Goal: Register for event/course

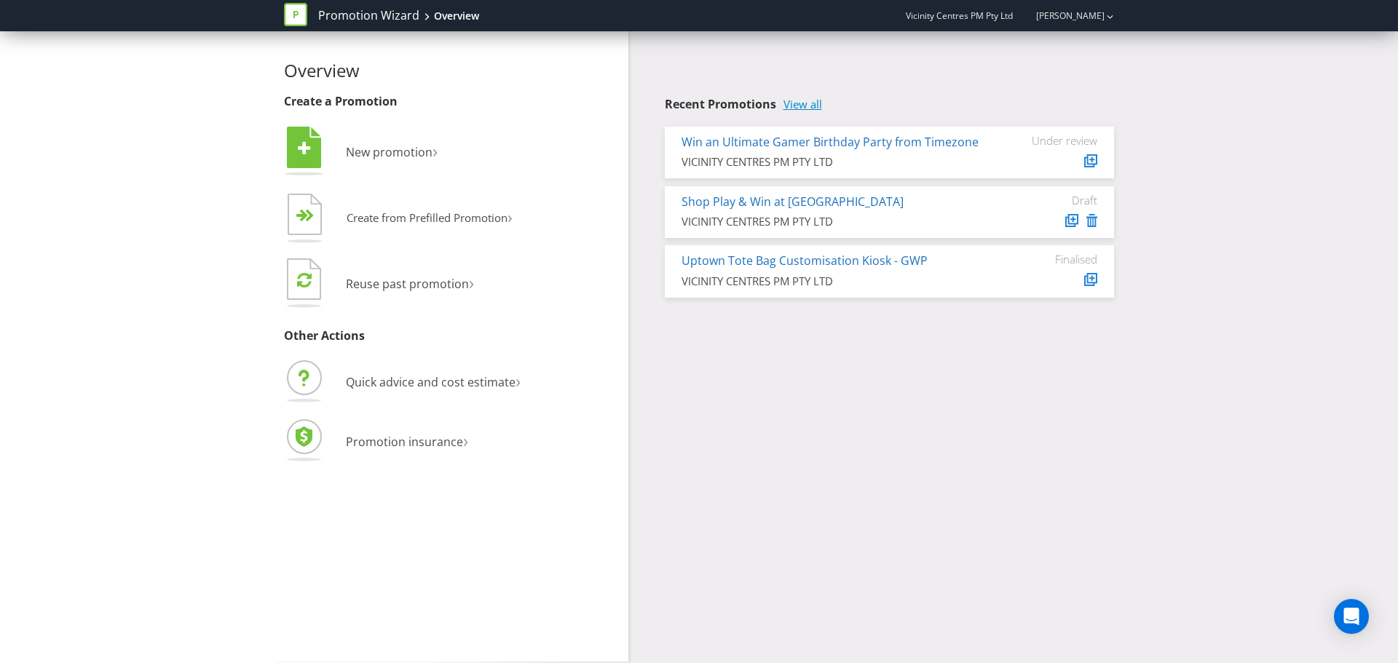
click at [806, 106] on link "View all" at bounding box center [802, 104] width 39 height 12
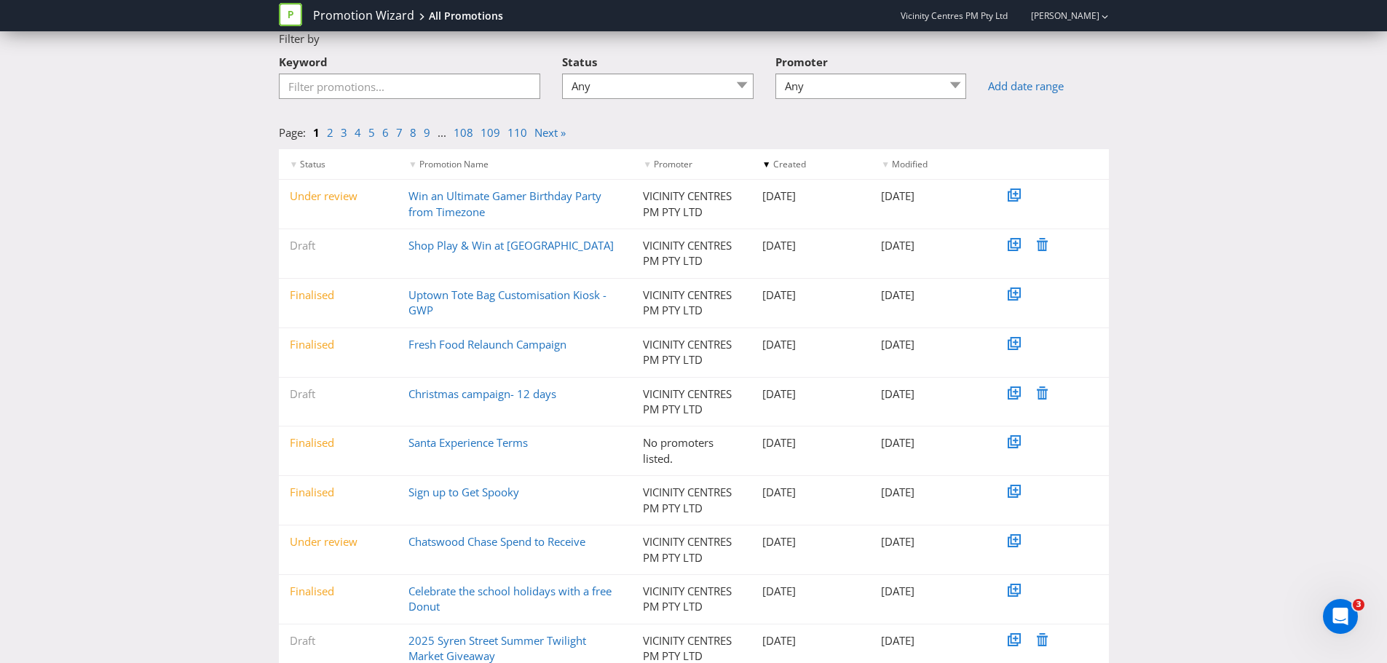
scroll to position [122, 0]
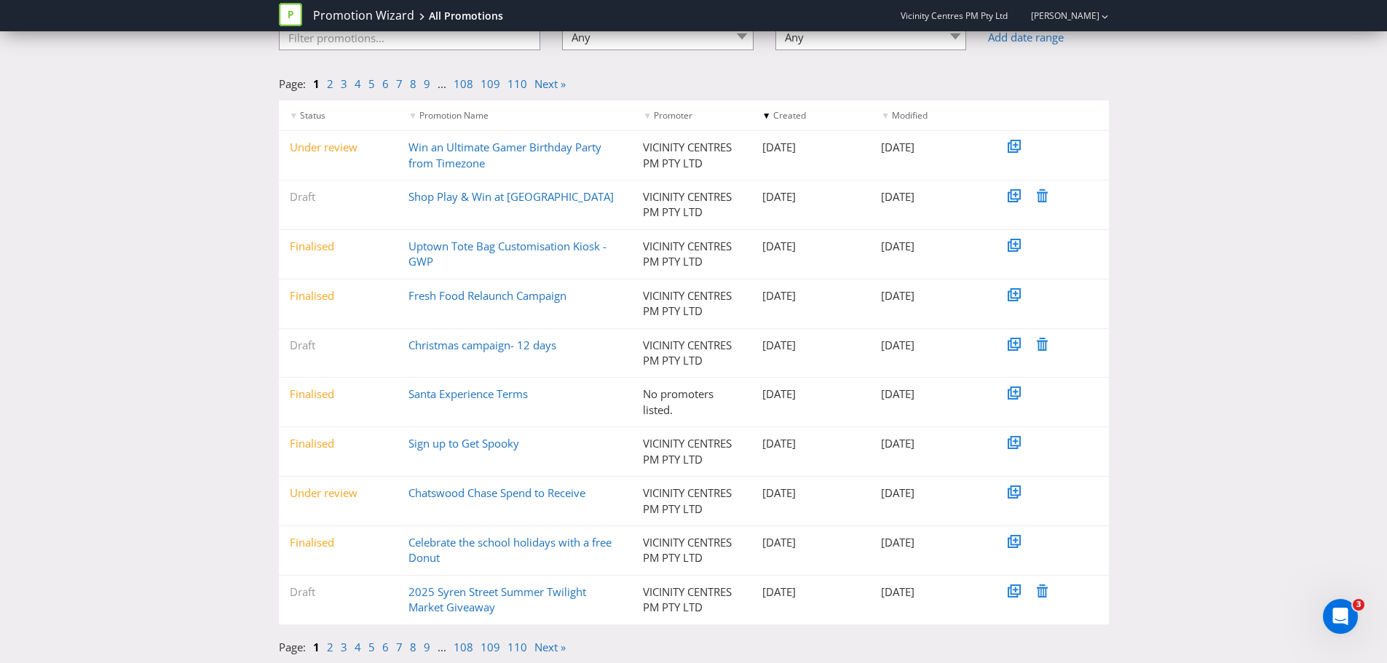
drag, startPoint x: 488, startPoint y: 601, endPoint x: 518, endPoint y: 554, distance: 55.3
click at [488, 599] on div "2025 Syren Street Summer Twilight Market Giveaway" at bounding box center [514, 599] width 234 height 31
click at [467, 596] on link "2025 Syren Street Summer Twilight Market Giveaway" at bounding box center [497, 599] width 178 height 30
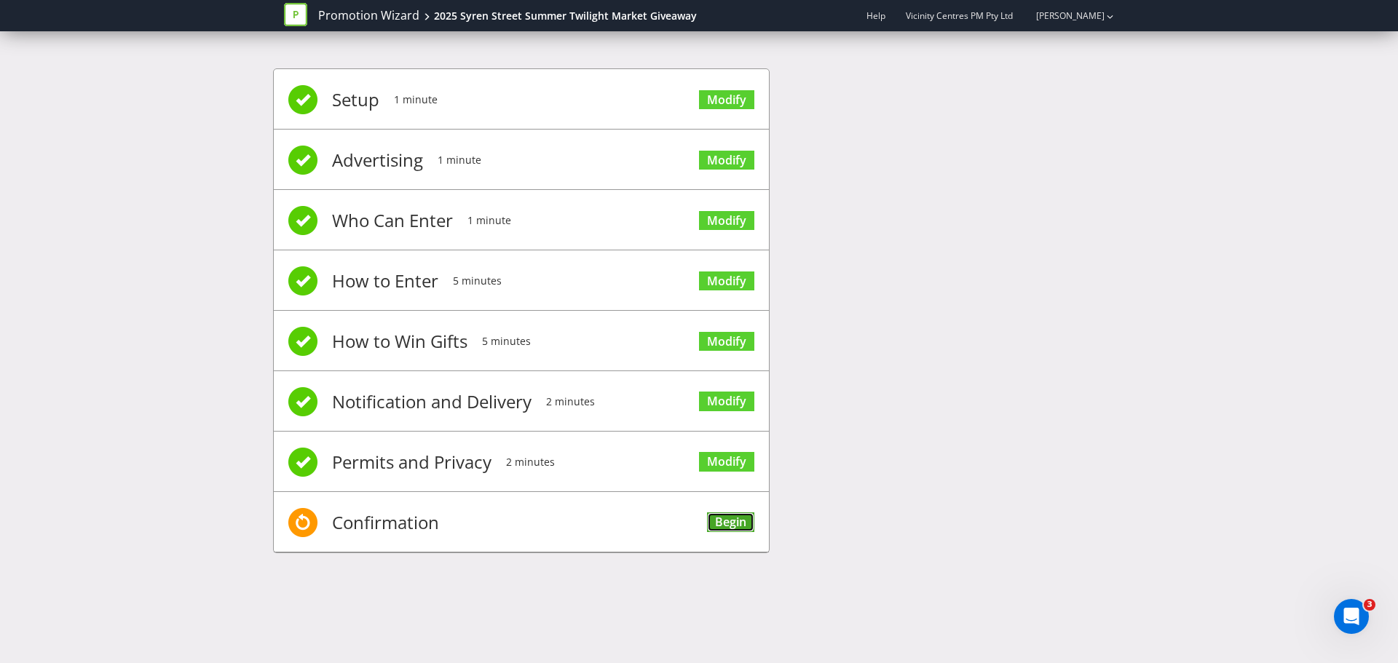
click at [727, 524] on link "Begin" at bounding box center [730, 522] width 47 height 20
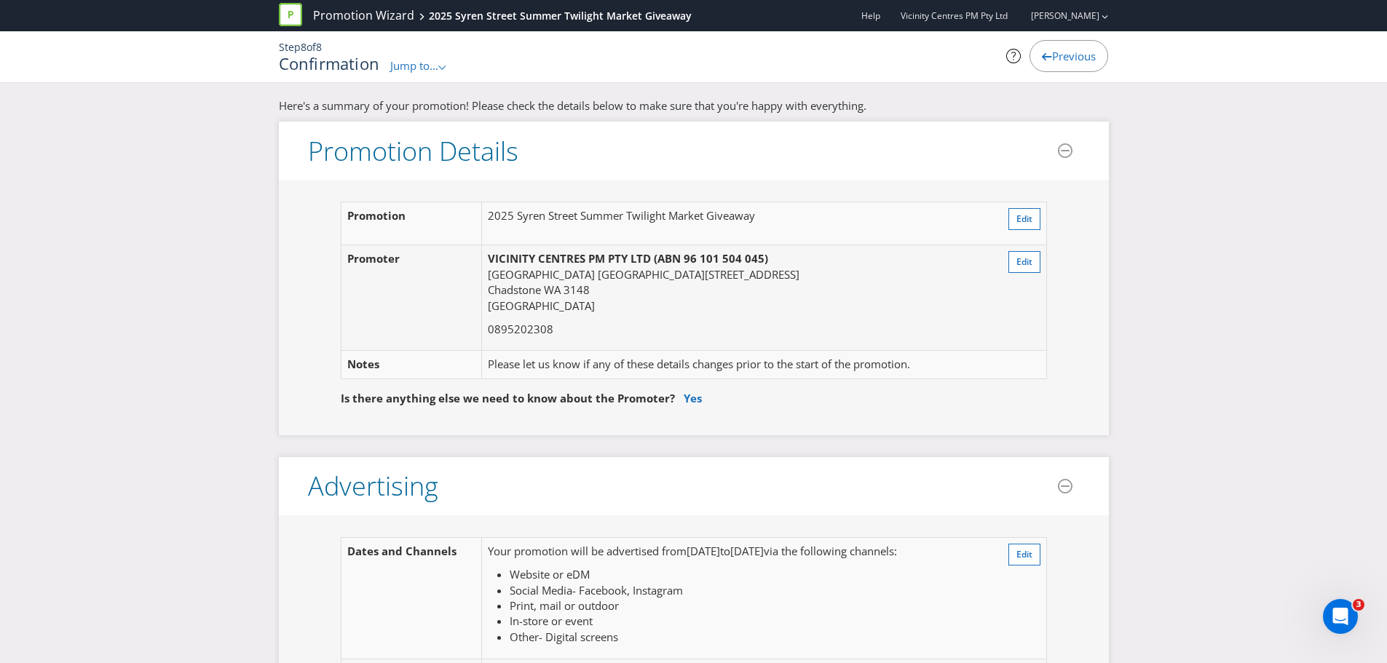
click at [1037, 47] on div "Previous" at bounding box center [1068, 56] width 79 height 32
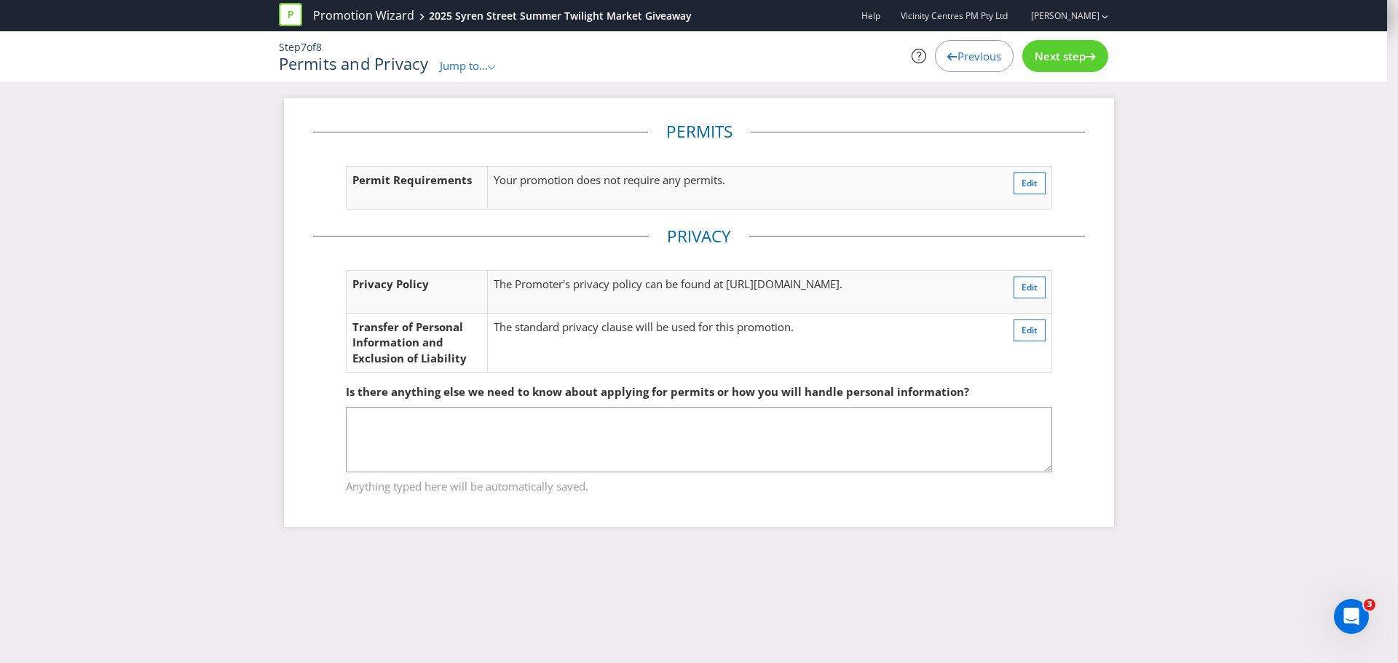
click at [968, 61] on span "Previous" at bounding box center [979, 56] width 44 height 15
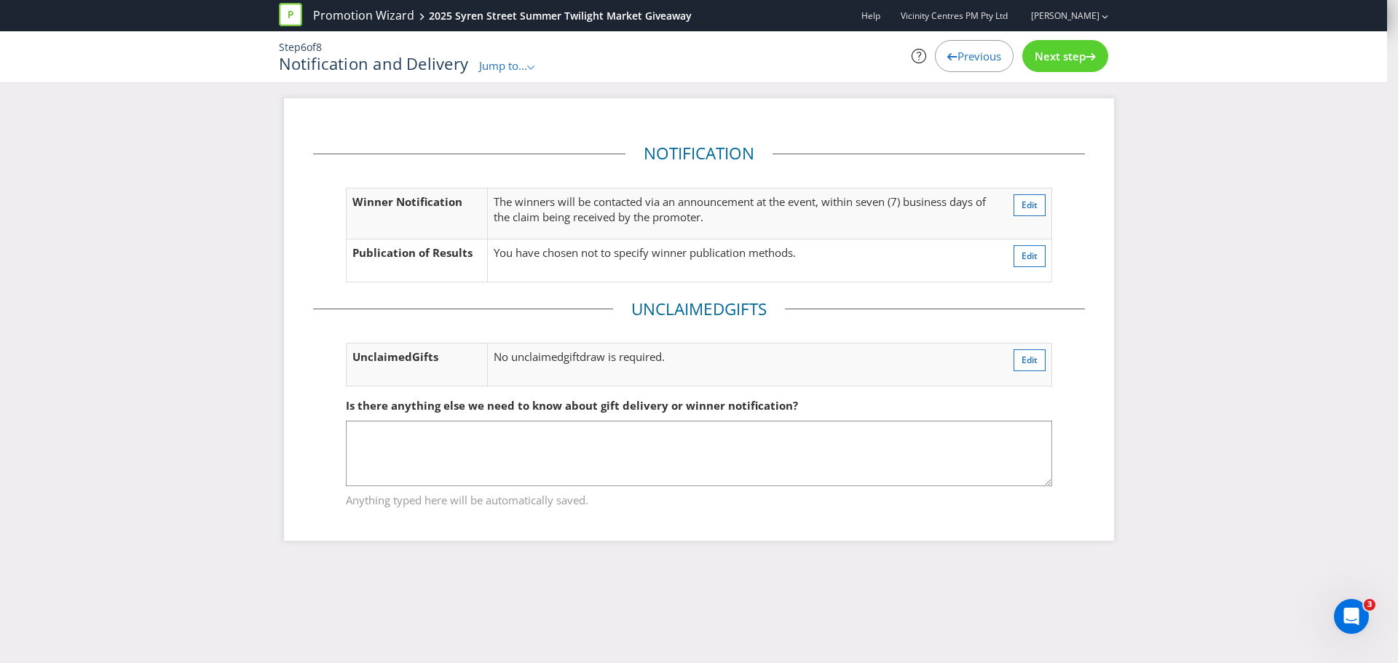
click at [1063, 67] on div "Next step" at bounding box center [1065, 56] width 86 height 32
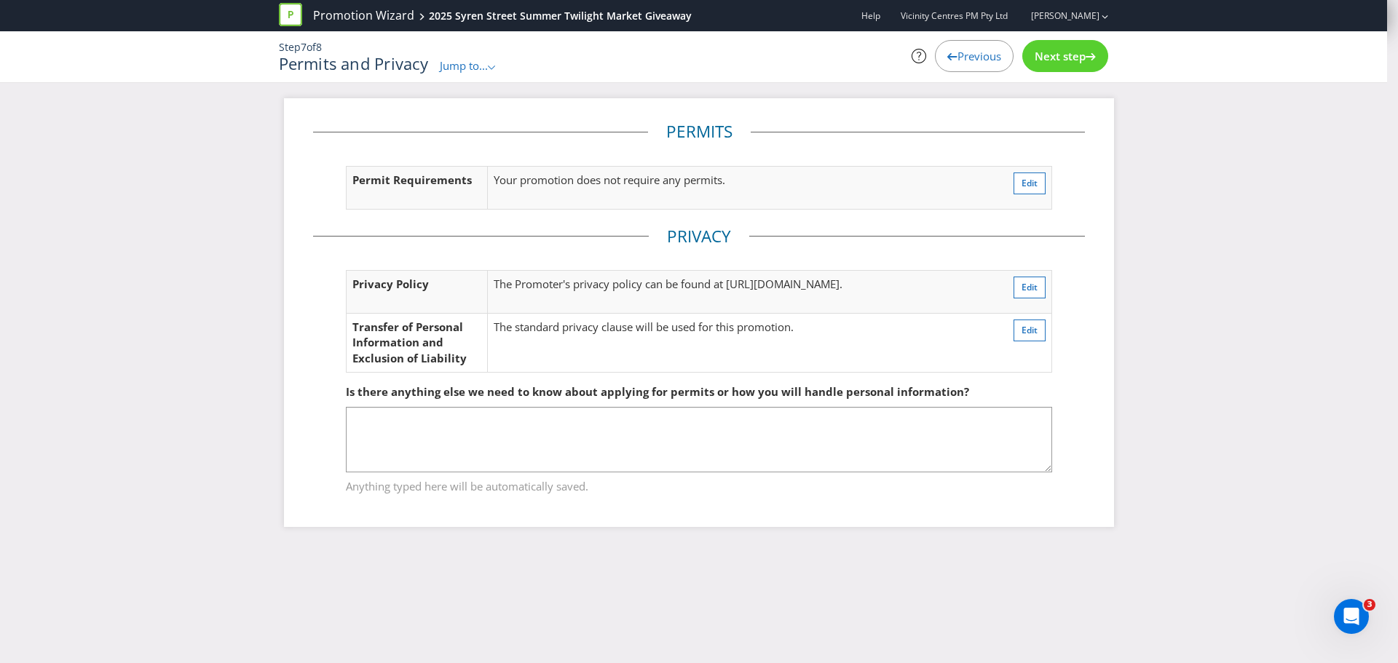
click at [1063, 67] on div "Next step" at bounding box center [1065, 56] width 86 height 32
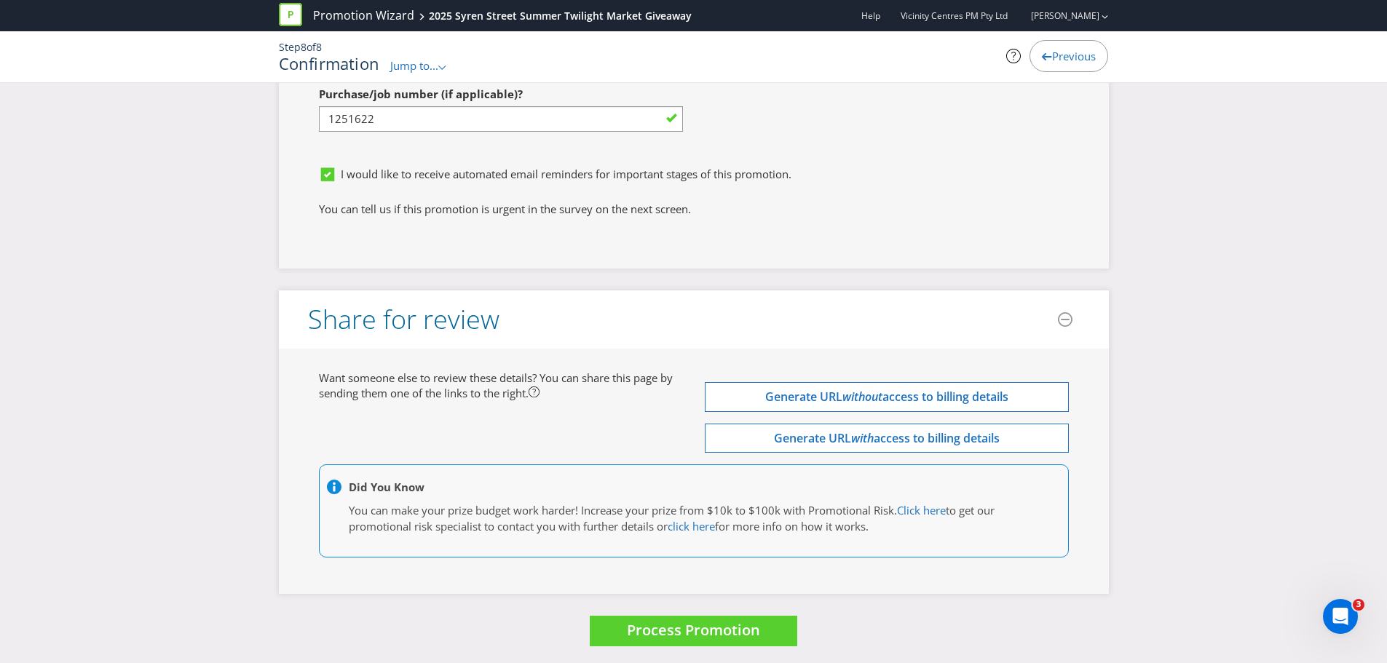
scroll to position [4301, 0]
